Goal: Task Accomplishment & Management: Complete application form

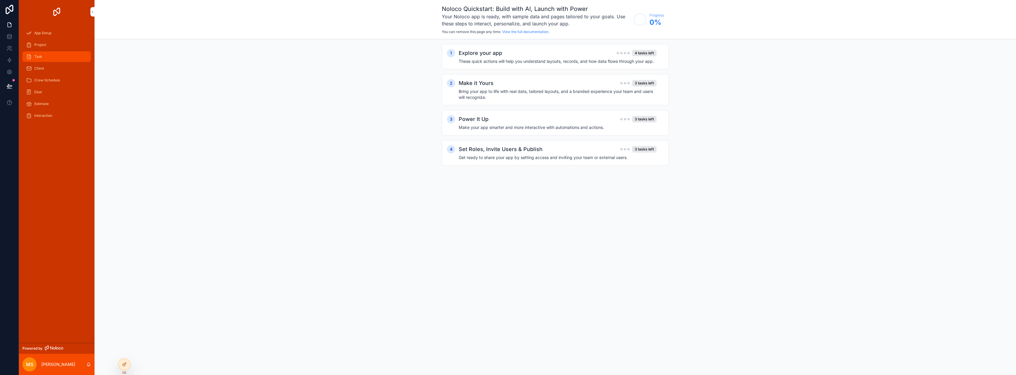
click at [40, 56] on span "Task" at bounding box center [38, 56] width 8 height 5
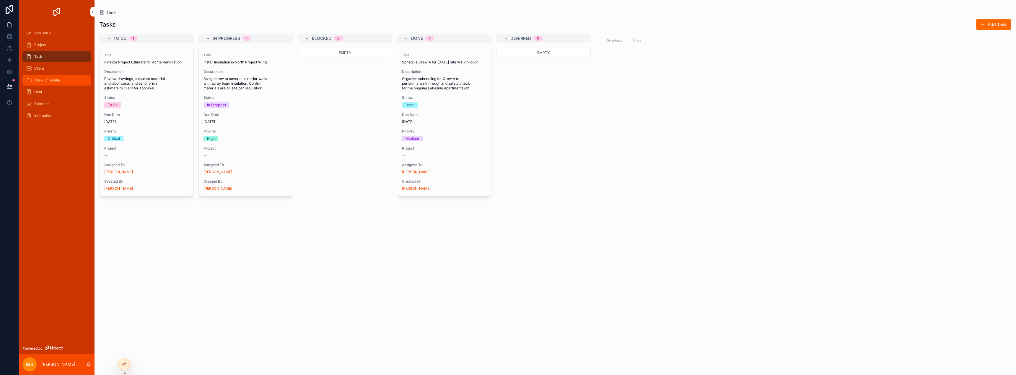
click at [42, 80] on span "Crew Schedule" at bounding box center [47, 80] width 26 height 5
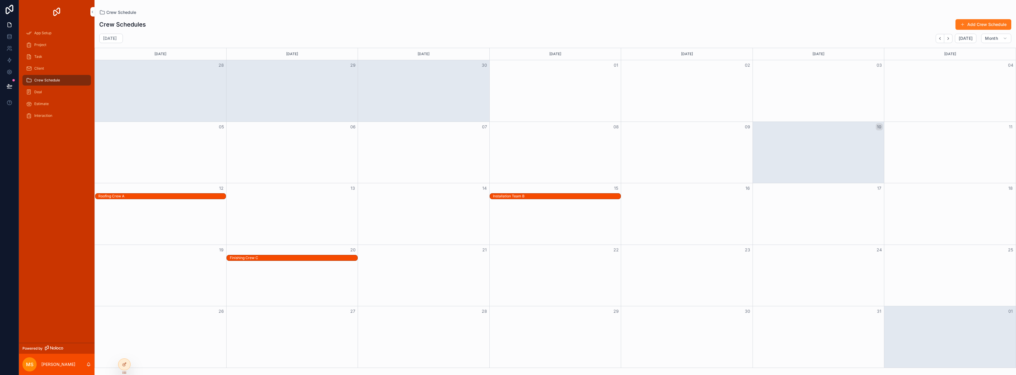
click at [983, 20] on button "Add Crew Schedule" at bounding box center [983, 24] width 56 height 11
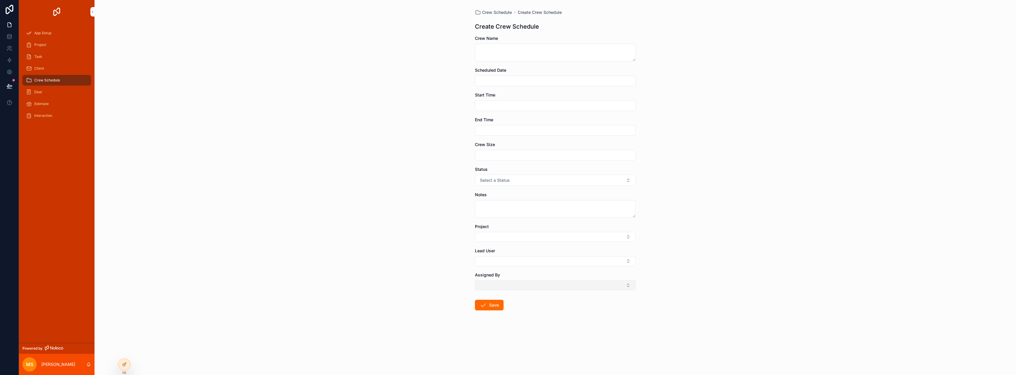
click at [486, 288] on button "Select Button" at bounding box center [555, 286] width 161 height 10
click at [534, 317] on span "[EMAIL_ADDRESS][DOMAIN_NAME]" at bounding box center [552, 315] width 70 height 6
click at [497, 261] on button "Select Button" at bounding box center [555, 261] width 161 height 10
click at [538, 289] on span "[EMAIL_ADDRESS][DOMAIN_NAME]" at bounding box center [552, 291] width 70 height 6
click at [488, 237] on button "Select Button" at bounding box center [555, 237] width 161 height 10
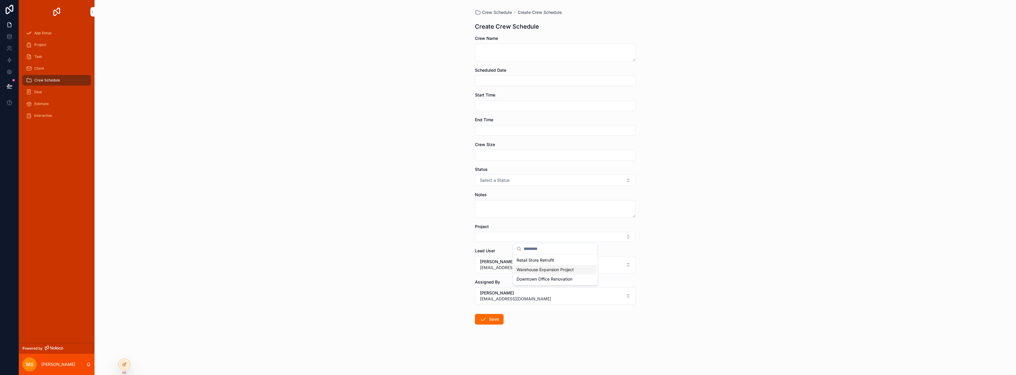
click at [531, 274] on div "Warehouse Expansion Project" at bounding box center [555, 269] width 82 height 9
click at [496, 179] on span "Select a Status" at bounding box center [495, 180] width 30 height 6
click at [525, 205] on div "Scheduled" at bounding box center [529, 203] width 18 height 5
click at [497, 156] on input "scrollable content" at bounding box center [555, 155] width 160 height 8
click at [499, 53] on textarea "scrollable content" at bounding box center [555, 53] width 161 height 18
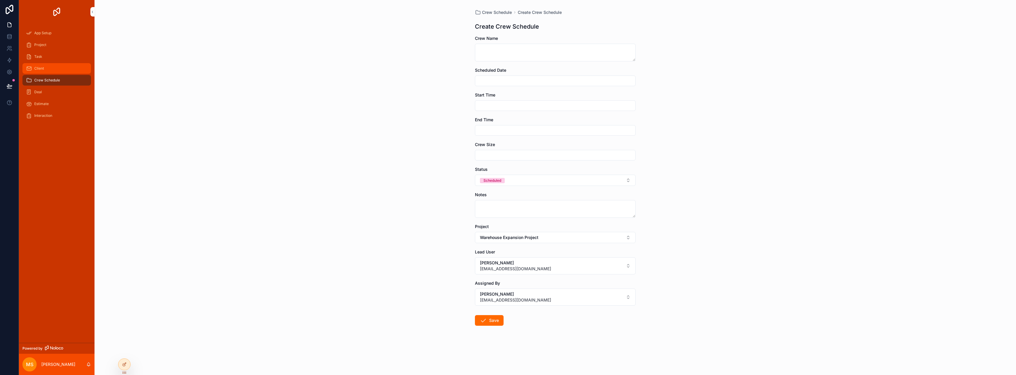
click at [30, 71] on icon "scrollable content" at bounding box center [29, 69] width 6 height 6
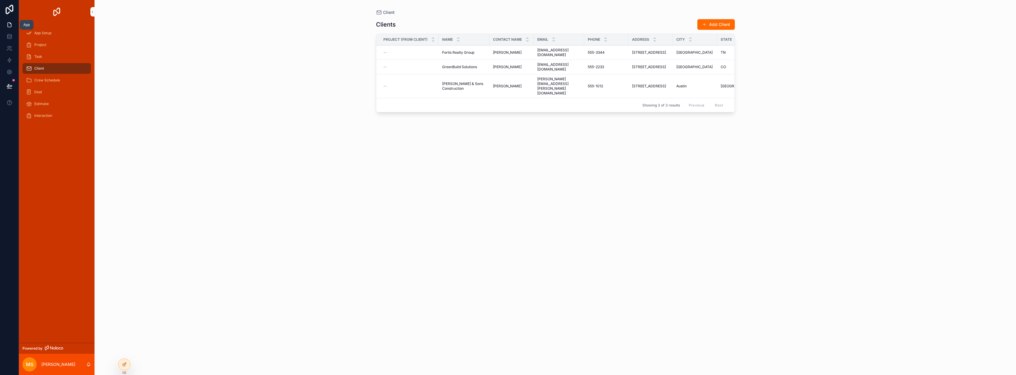
click at [7, 25] on icon at bounding box center [9, 25] width 6 height 6
click at [45, 105] on span "Estimate" at bounding box center [41, 104] width 14 height 5
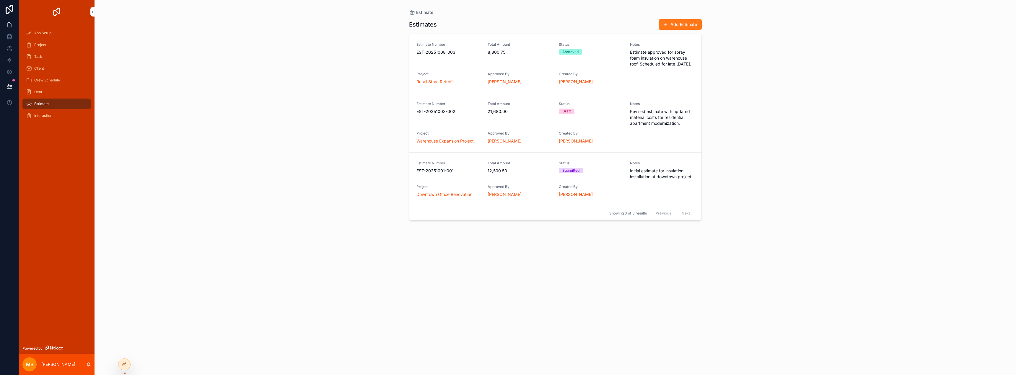
click at [669, 19] on button "Add Estimate" at bounding box center [680, 24] width 43 height 11
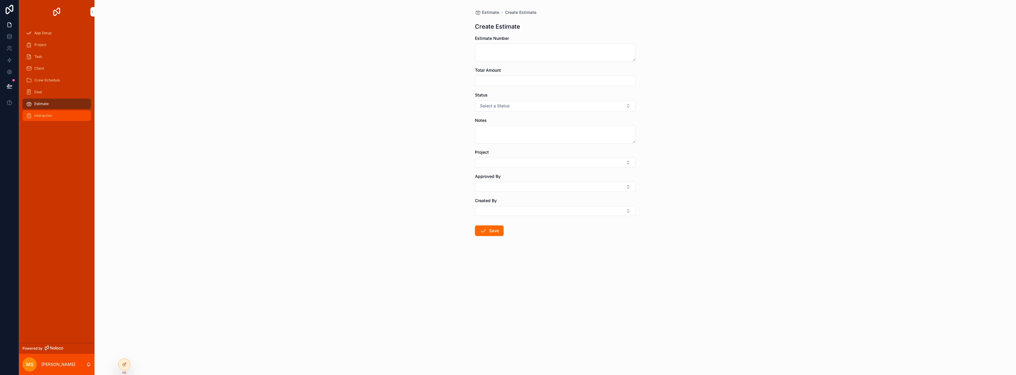
click at [39, 116] on span "Interaction" at bounding box center [43, 115] width 18 height 5
